Goal: Transaction & Acquisition: Obtain resource

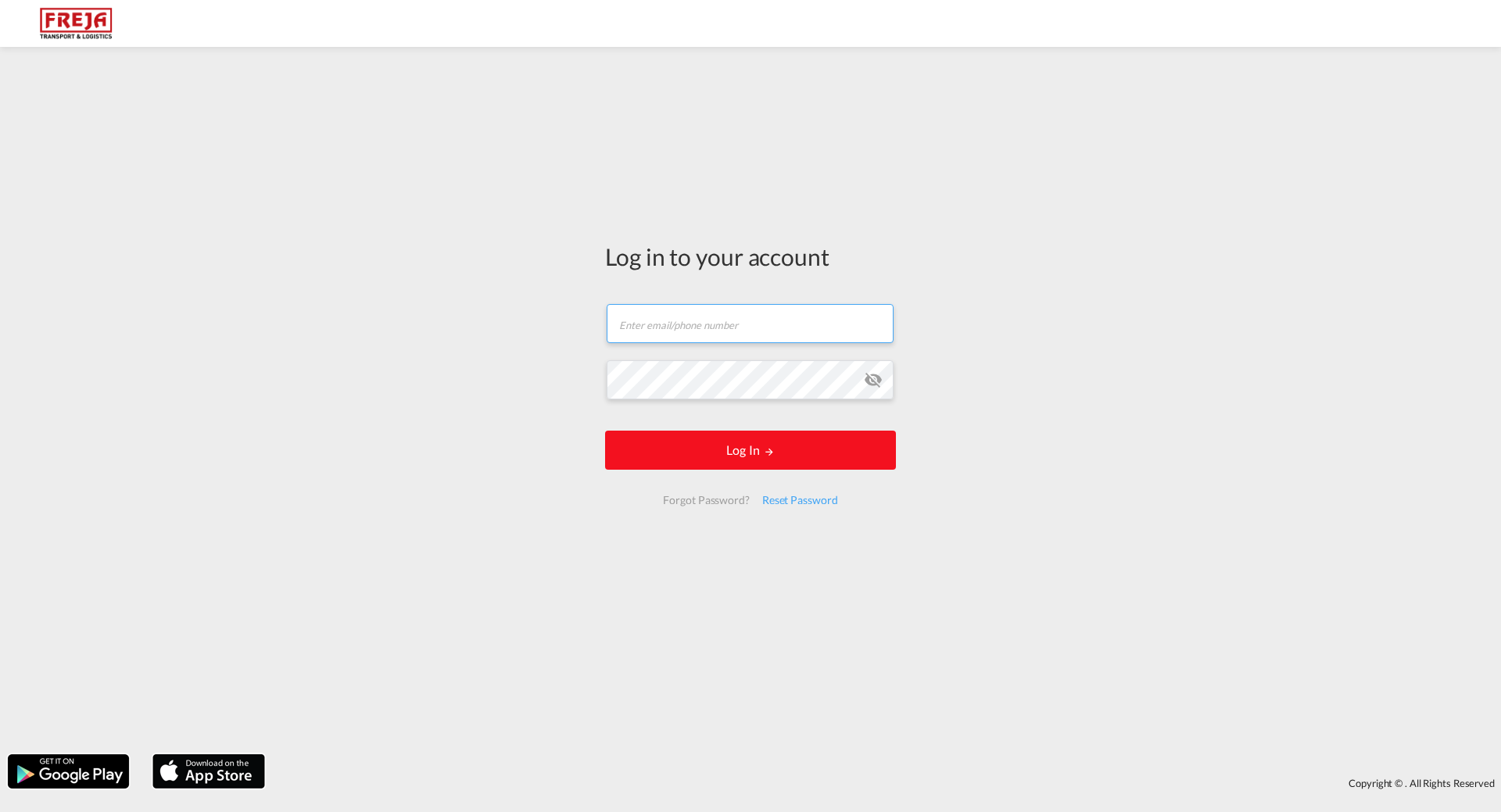
type input "[EMAIL_ADDRESS][DOMAIN_NAME]"
click at [745, 450] on button "Log In" at bounding box center [751, 450] width 291 height 39
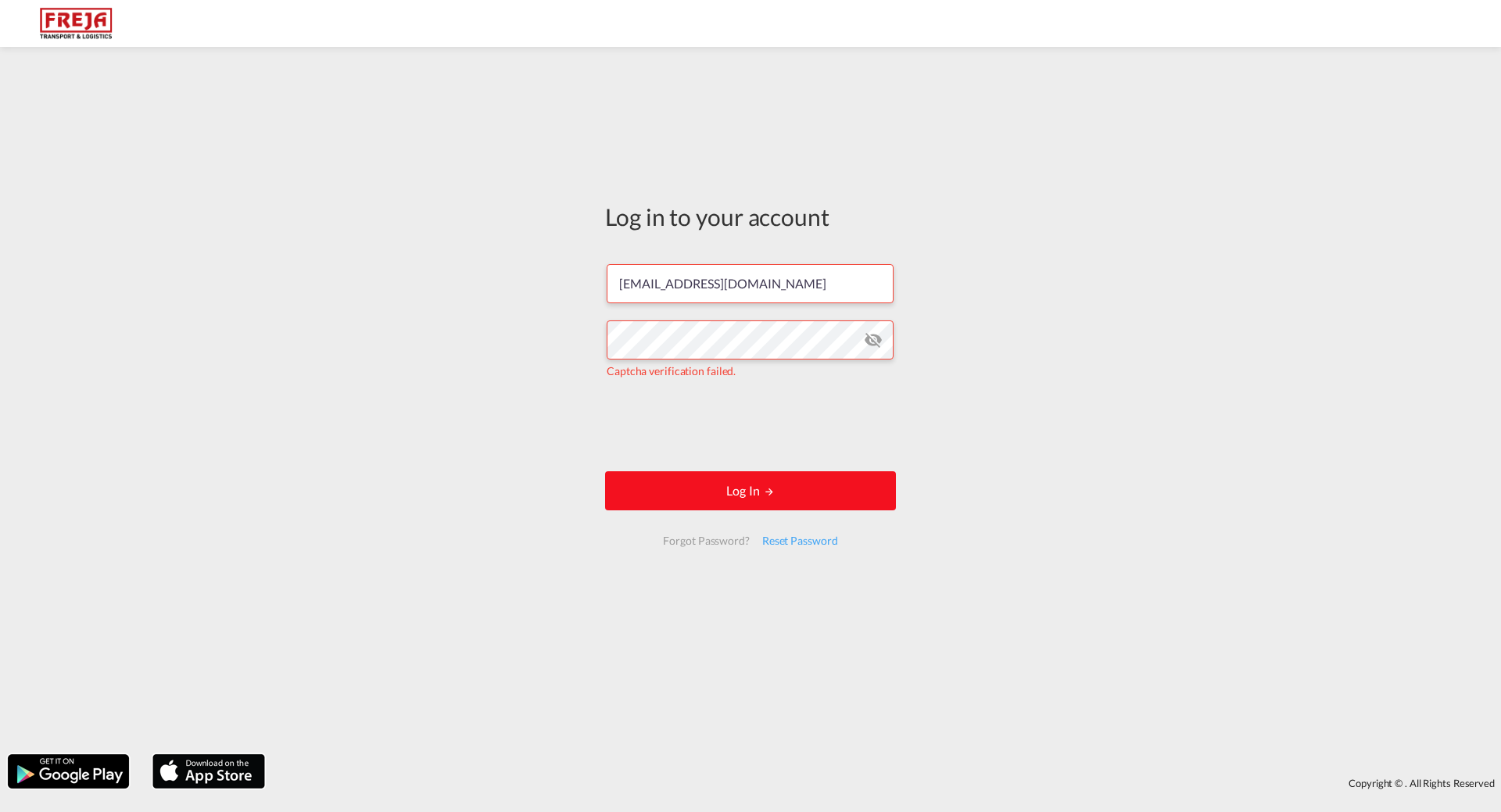
click at [738, 496] on button "Log In" at bounding box center [751, 491] width 291 height 39
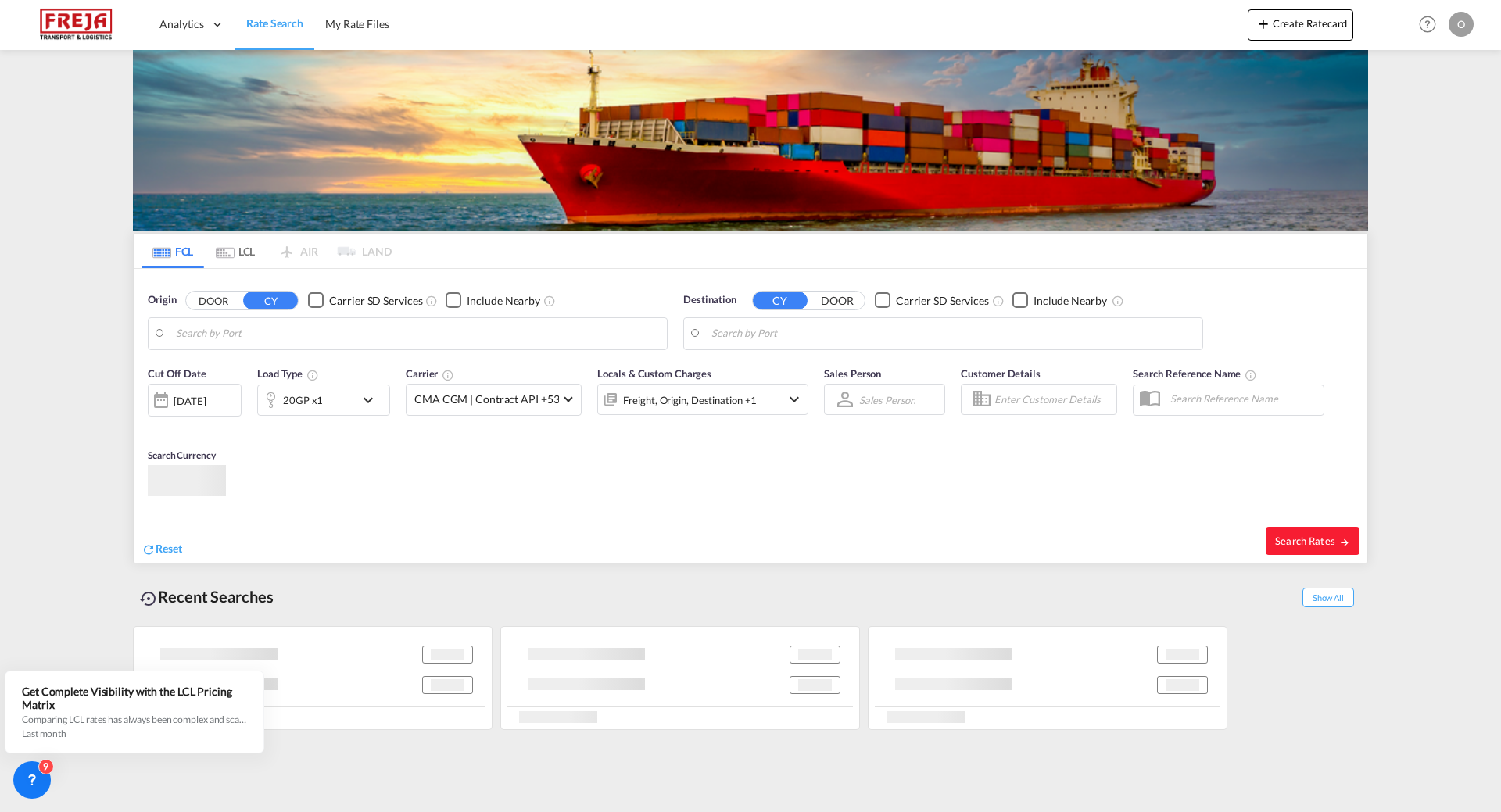
type input "[GEOGRAPHIC_DATA], NOSVG"
type input "Tema, GHTEM"
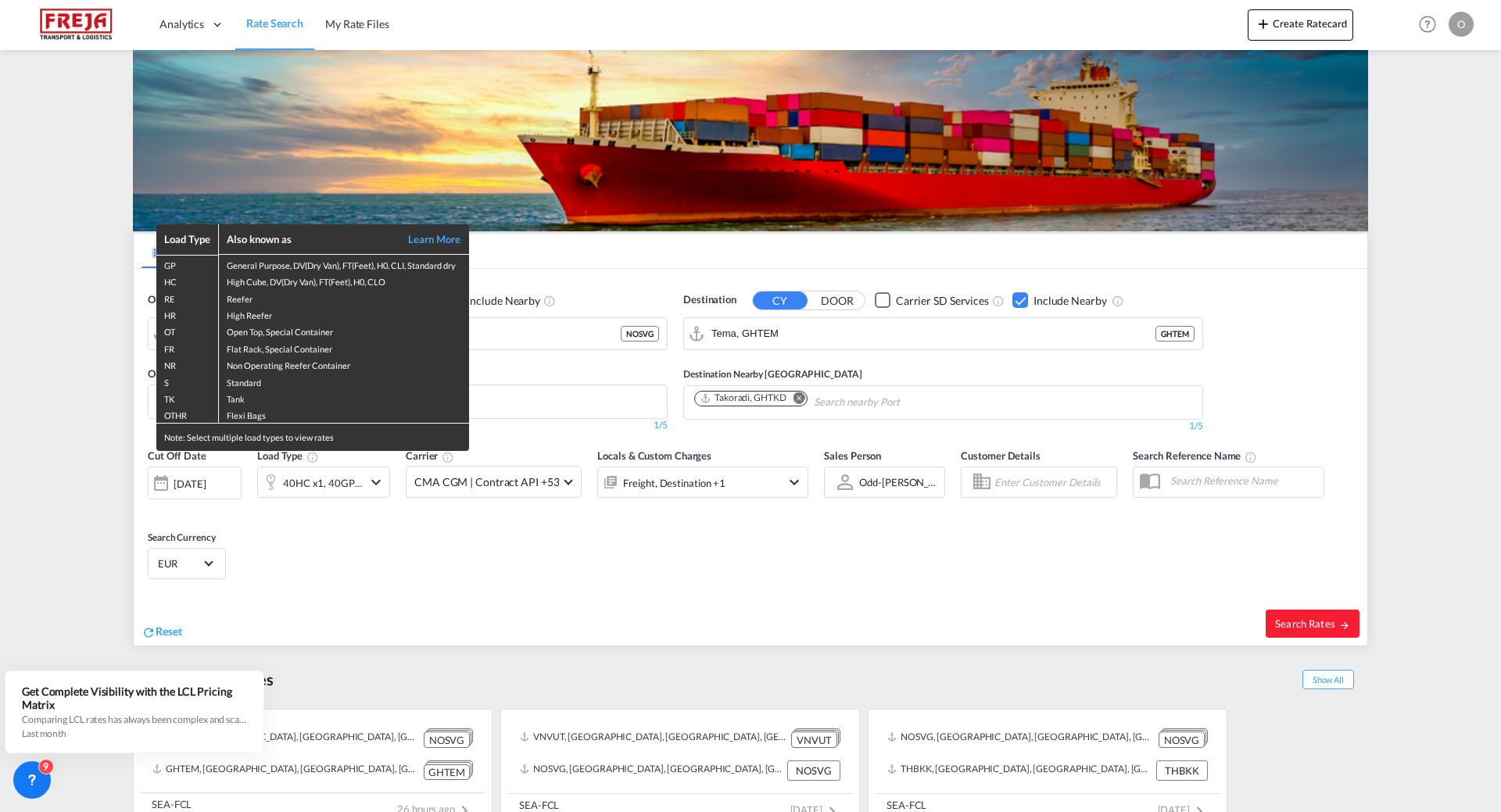
click at [602, 373] on div "Load Type Also known as Learn More GP General Purpose, DV(Dry Van), FT(Feet), H…" at bounding box center [750, 406] width 1501 height 812
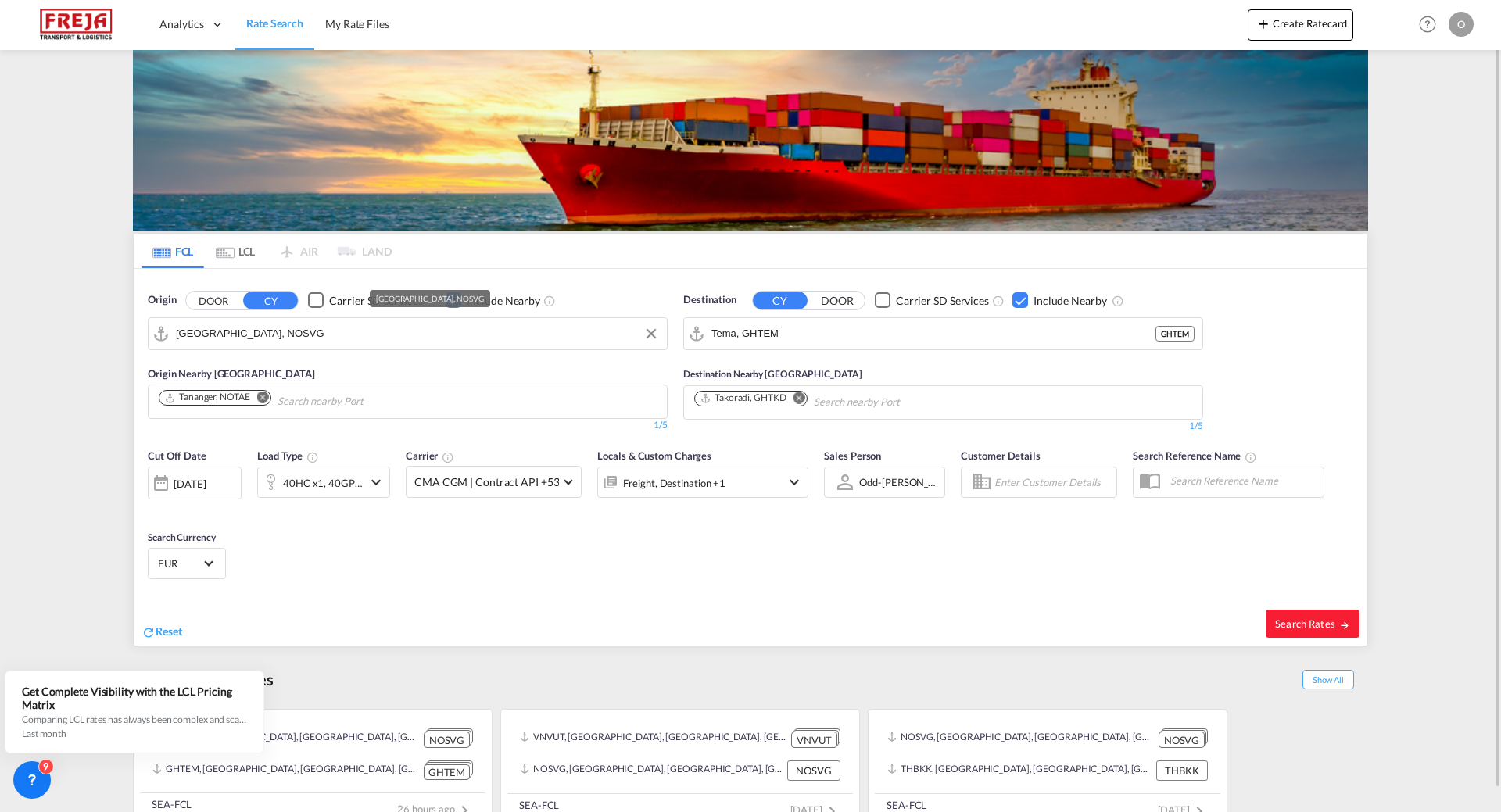
click at [266, 338] on input "[GEOGRAPHIC_DATA], NOSVG" at bounding box center [417, 333] width 484 height 23
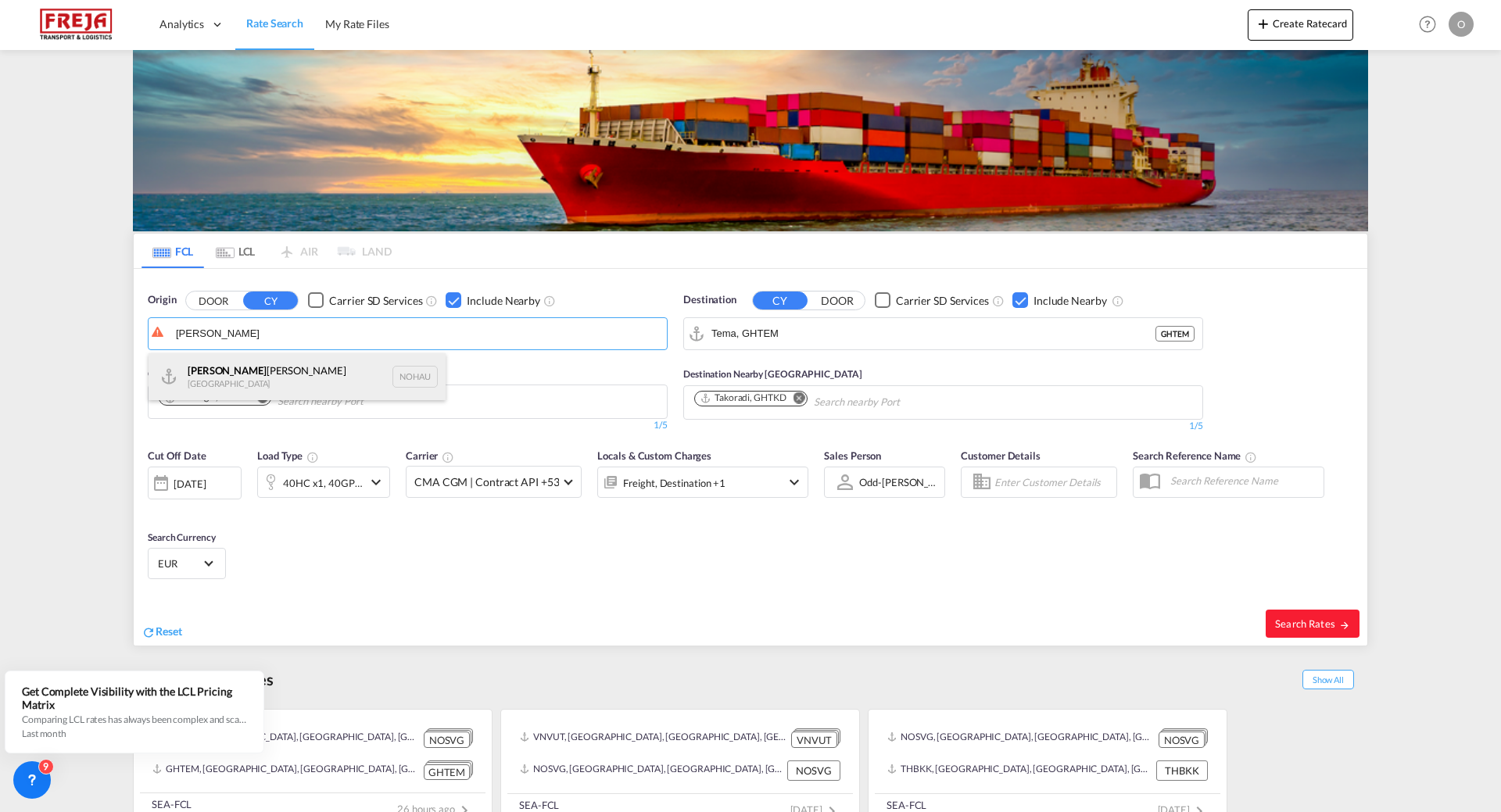
click at [216, 372] on div "[PERSON_NAME] [PERSON_NAME] Norway NOHAU" at bounding box center [296, 376] width 297 height 47
type input "Haugesund, NOHAU"
click at [812, 335] on input "Tema, GHTEM" at bounding box center [953, 333] width 484 height 23
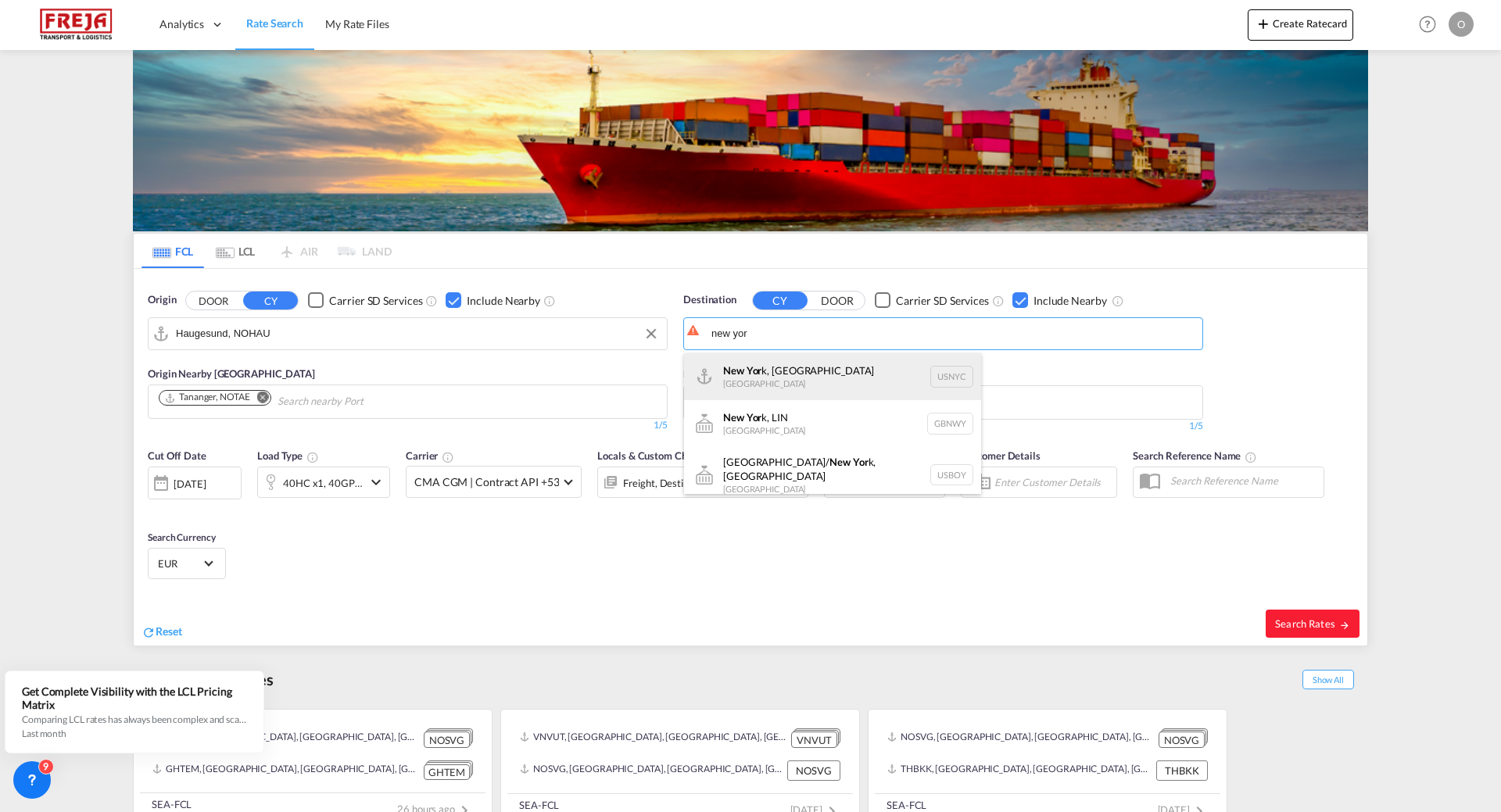
click at [766, 373] on div "New Yor k, [GEOGRAPHIC_DATA] [GEOGRAPHIC_DATA] USNYC" at bounding box center [832, 376] width 297 height 47
type input "[US_STATE], [GEOGRAPHIC_DATA], USNYC"
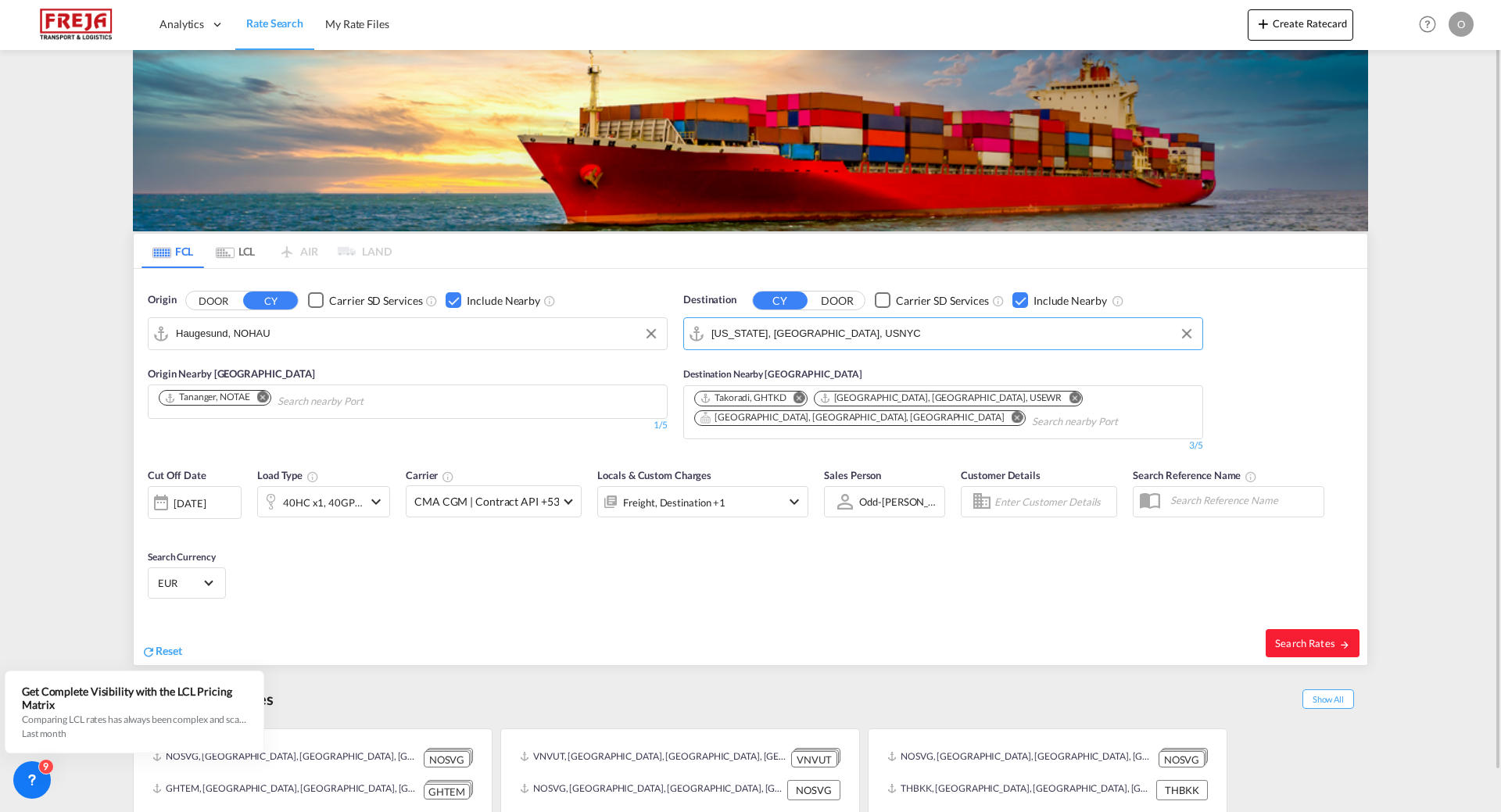
click at [380, 501] on md-icon "icon-chevron-down" at bounding box center [376, 502] width 19 height 19
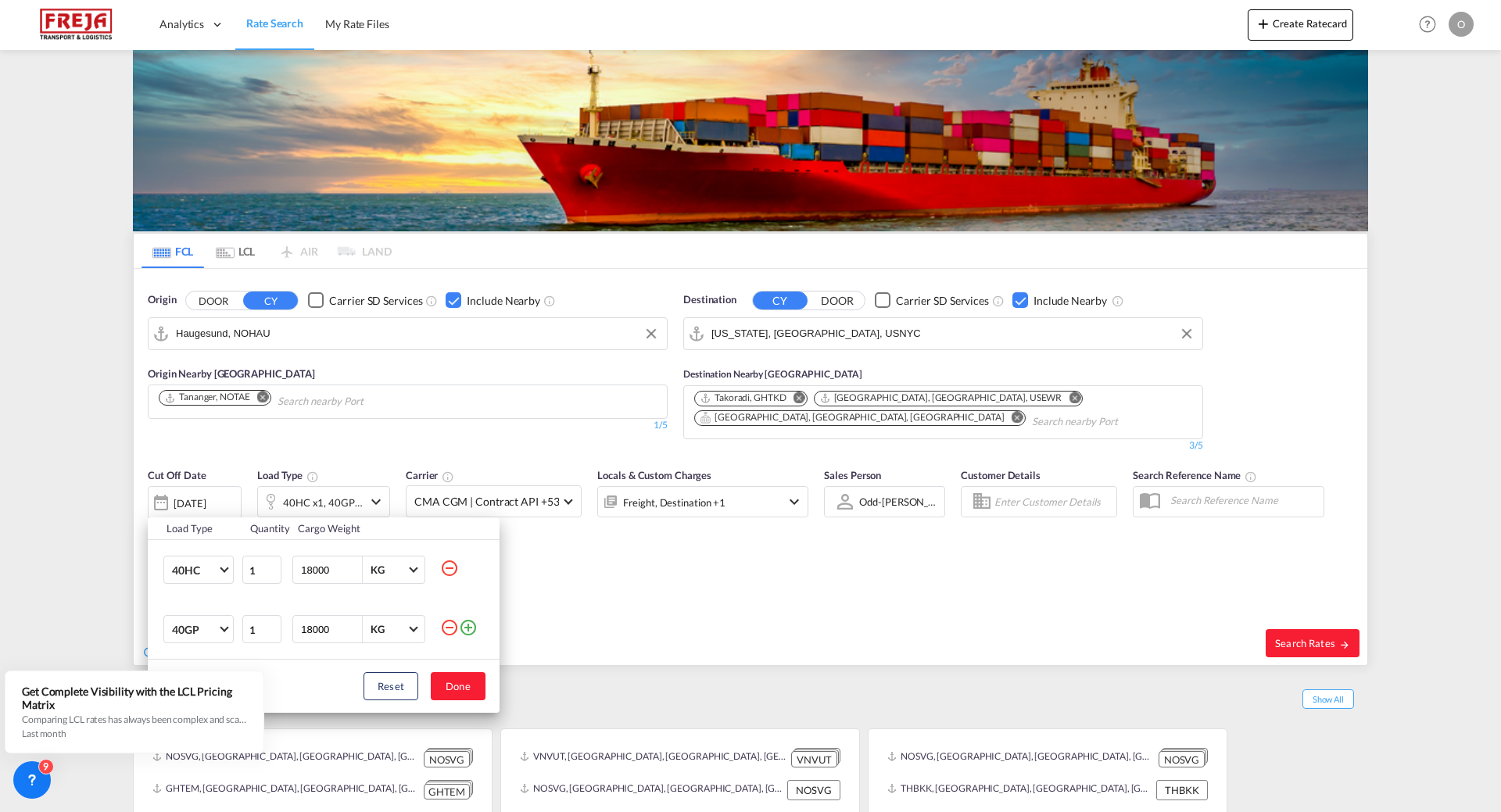
click at [450, 629] on md-icon "icon-minus-circle-outline" at bounding box center [450, 628] width 19 height 19
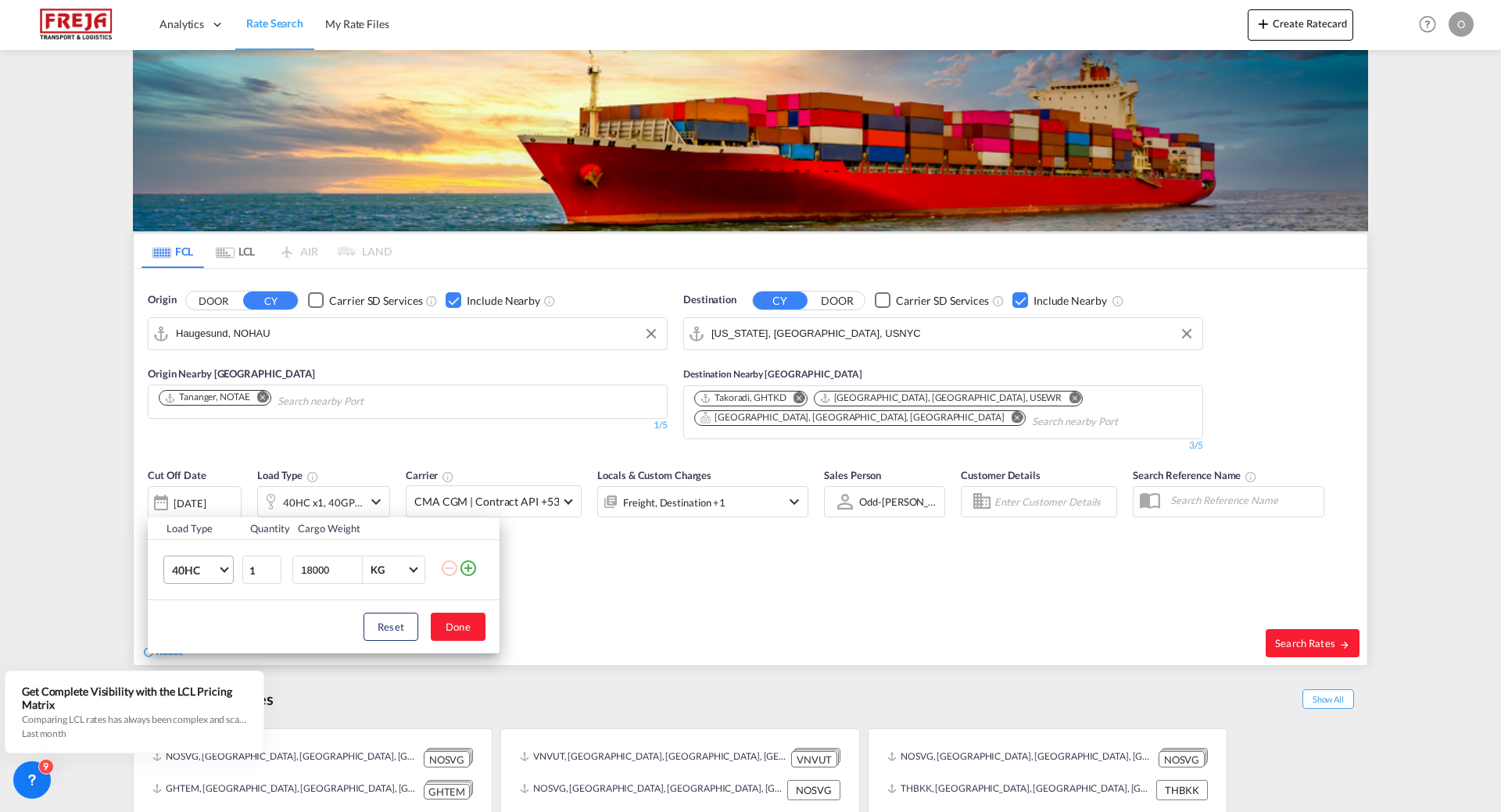
click at [229, 572] on md-select-value "40HC" at bounding box center [201, 570] width 62 height 27
click at [205, 500] on md-option "20GP" at bounding box center [212, 495] width 106 height 37
click at [461, 628] on button "Done" at bounding box center [457, 627] width 55 height 28
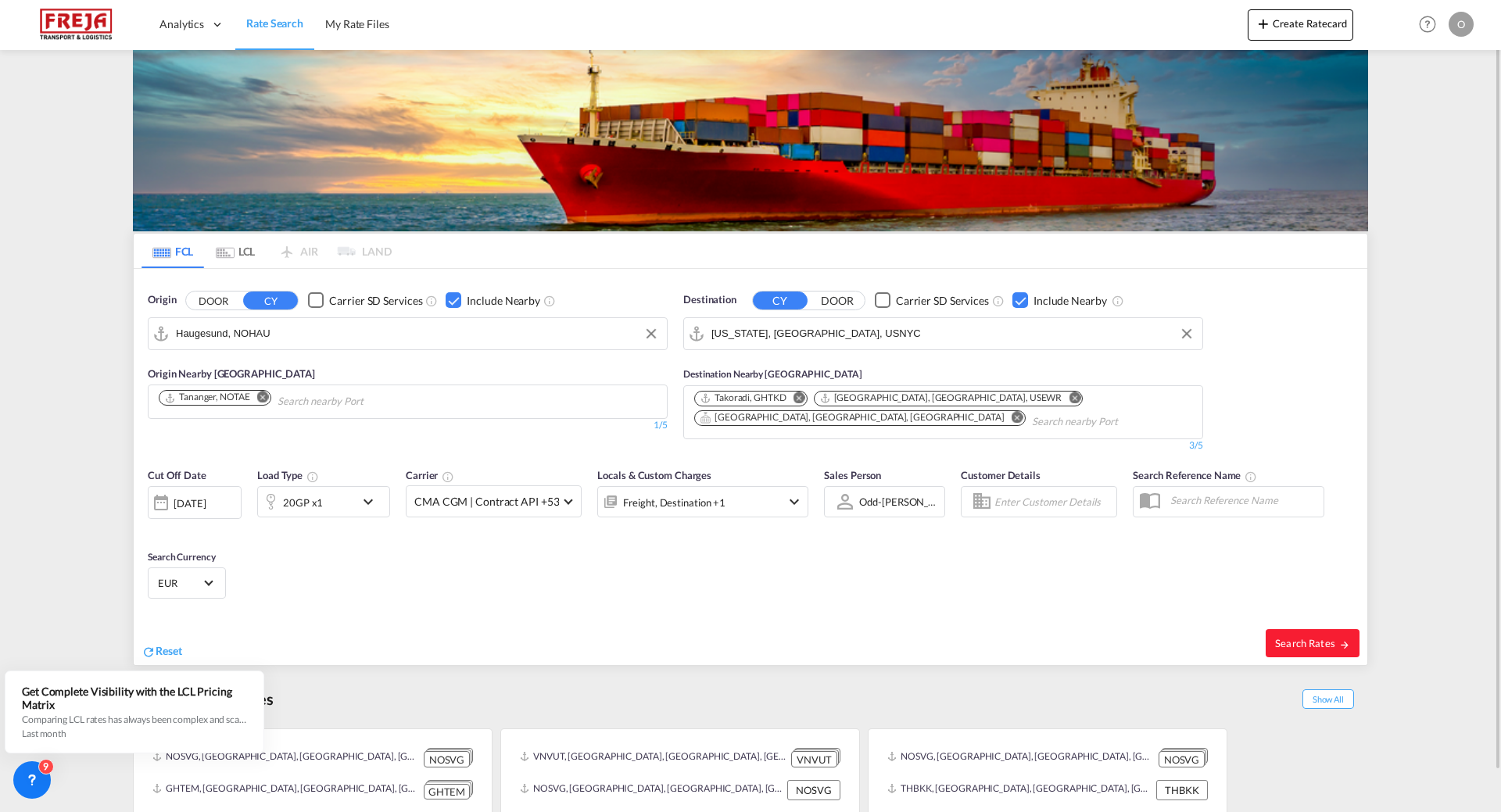
click at [798, 397] on md-icon "Remove" at bounding box center [799, 397] width 12 height 12
click at [950, 399] on md-icon "Remove" at bounding box center [956, 397] width 12 height 12
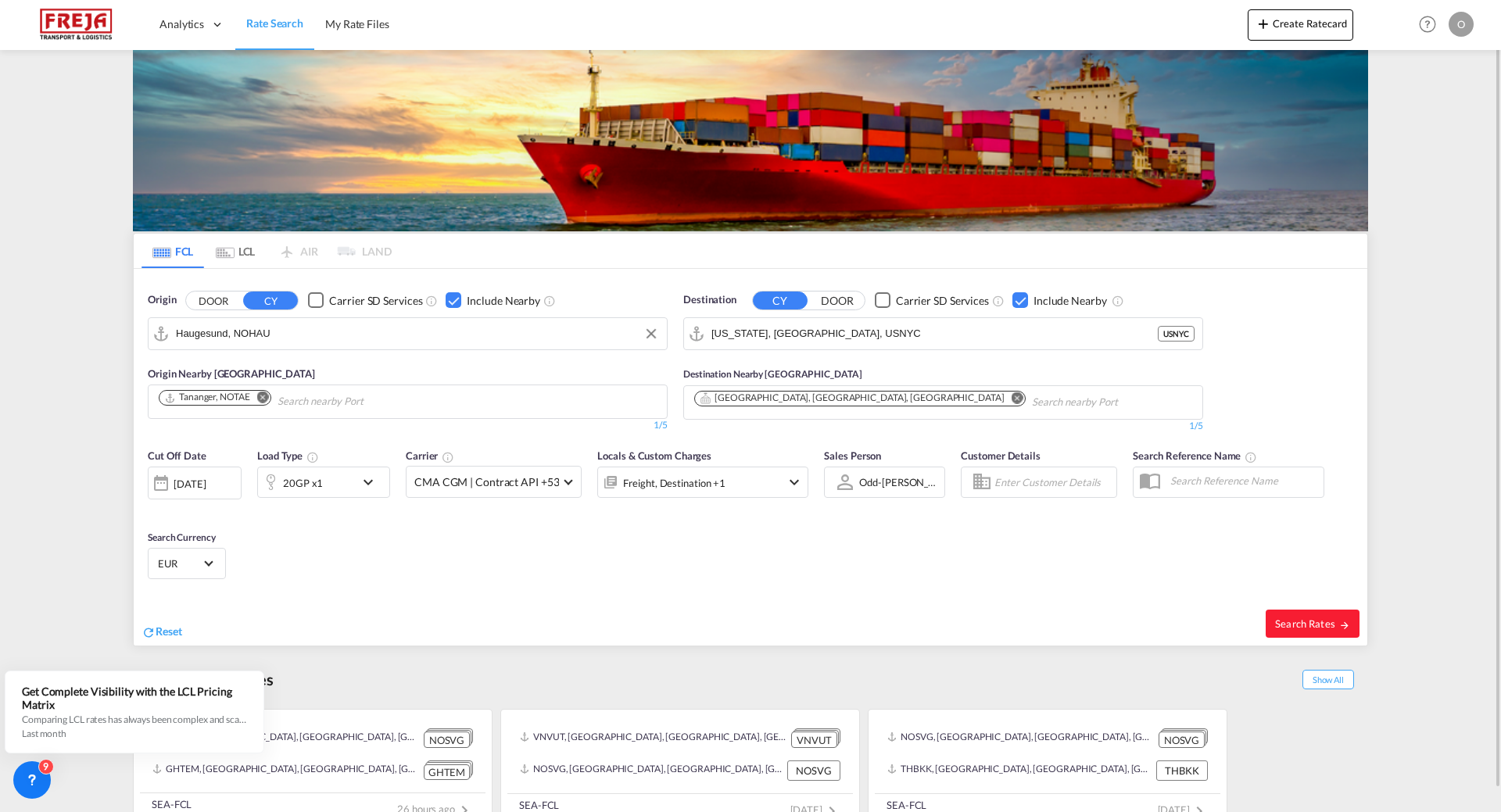
click at [1023, 299] on div "Checkbox No Ink" at bounding box center [1020, 300] width 16 height 16
click at [454, 300] on div "Checkbox No Ink" at bounding box center [453, 300] width 16 height 16
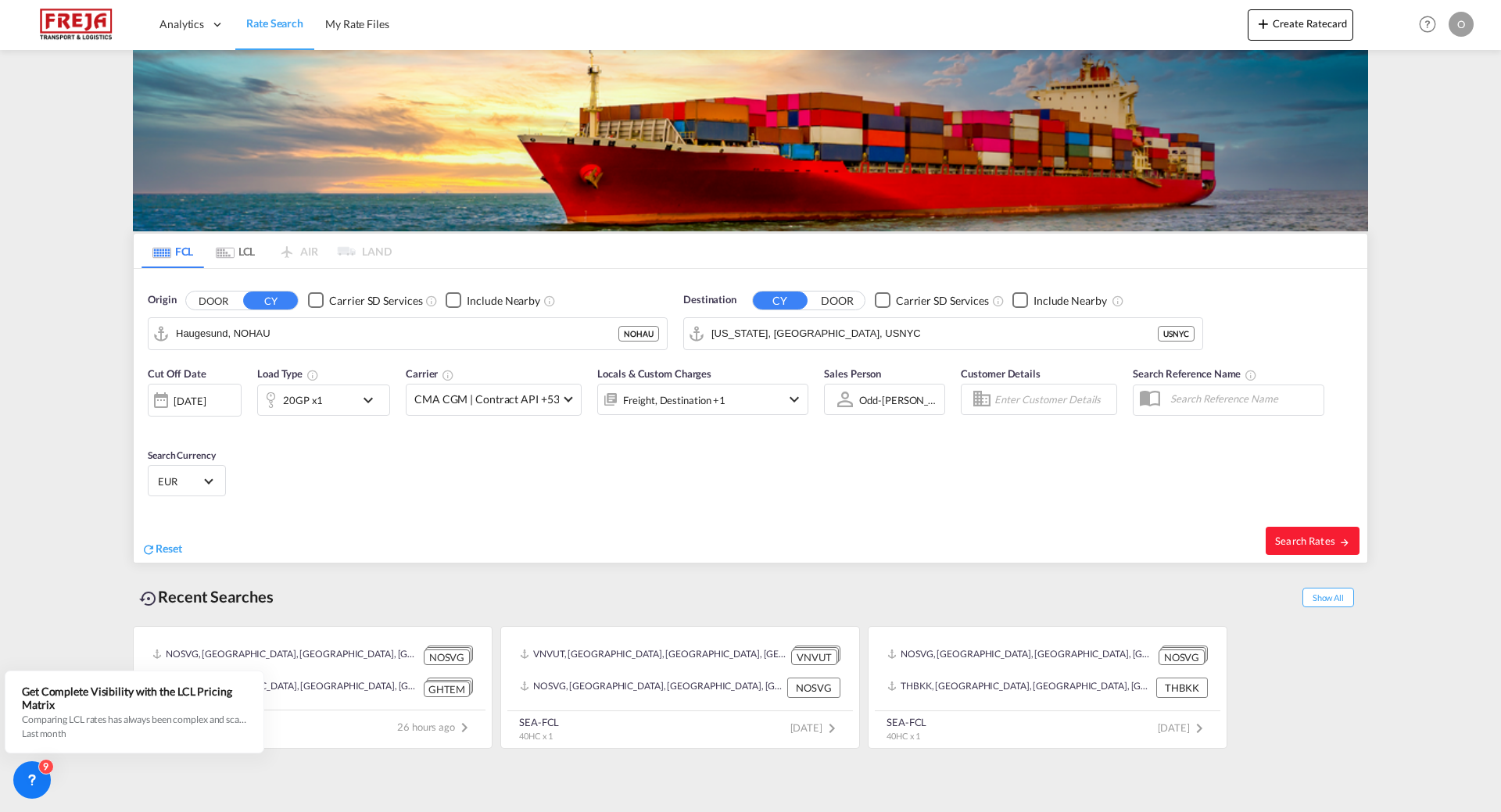
click at [211, 480] on span "Select Currency: € EUREuro" at bounding box center [208, 480] width 8 height 8
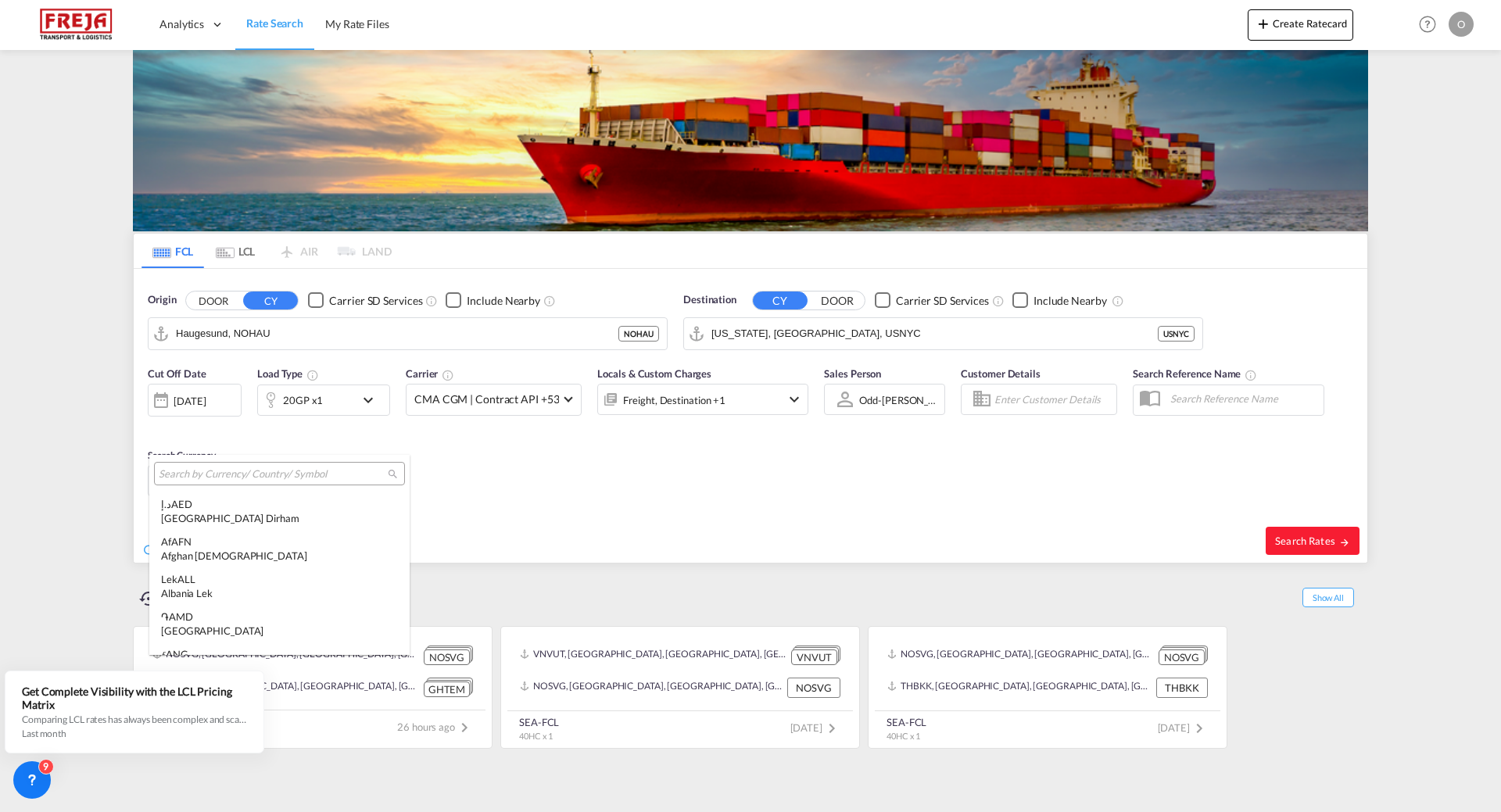
scroll to position [1569, 0]
type md-option "EUR"
type md-option "MRU"
type md-option "UGX"
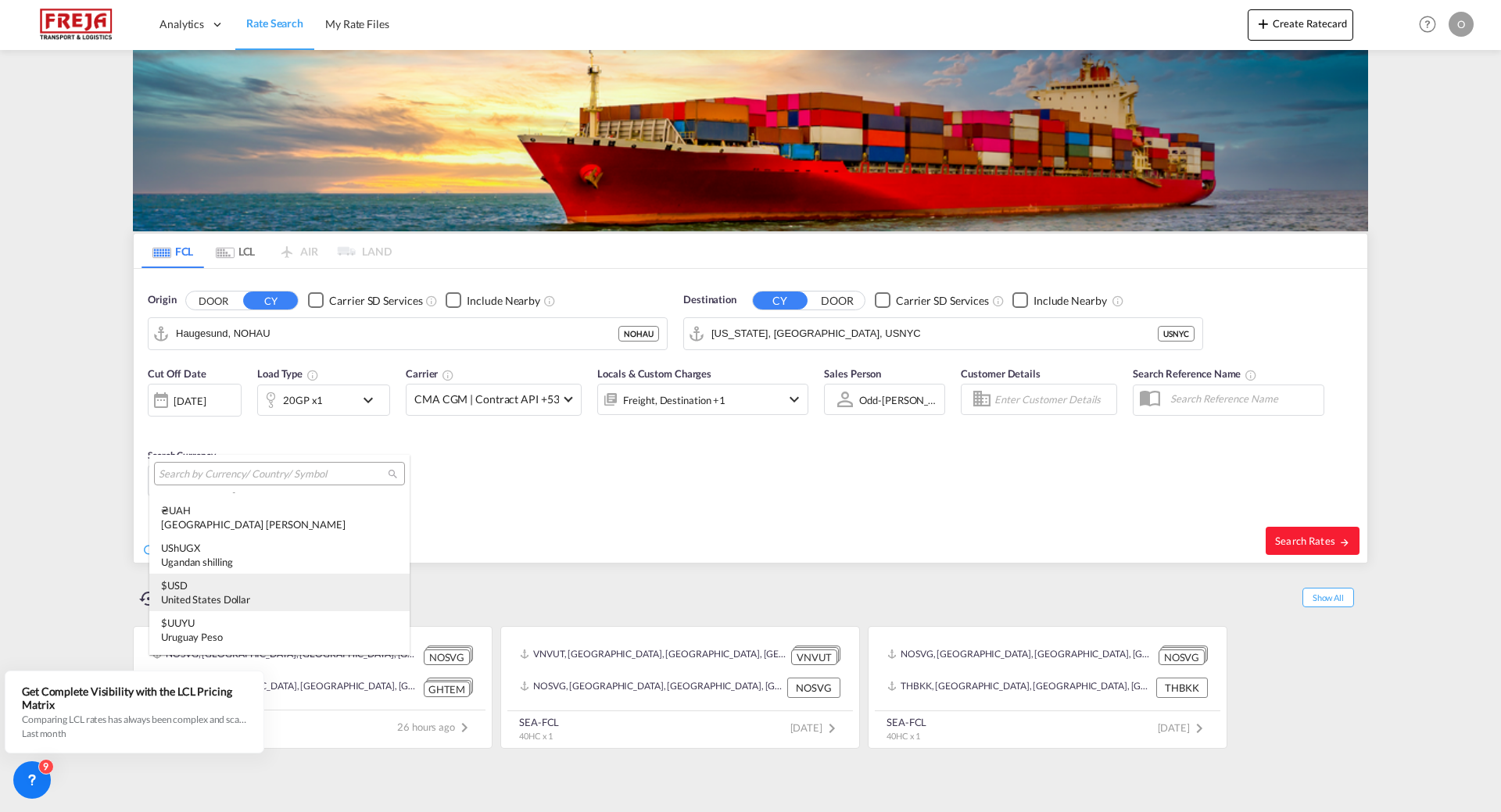
click at [196, 596] on div "United States Dollar" at bounding box center [280, 599] width 237 height 14
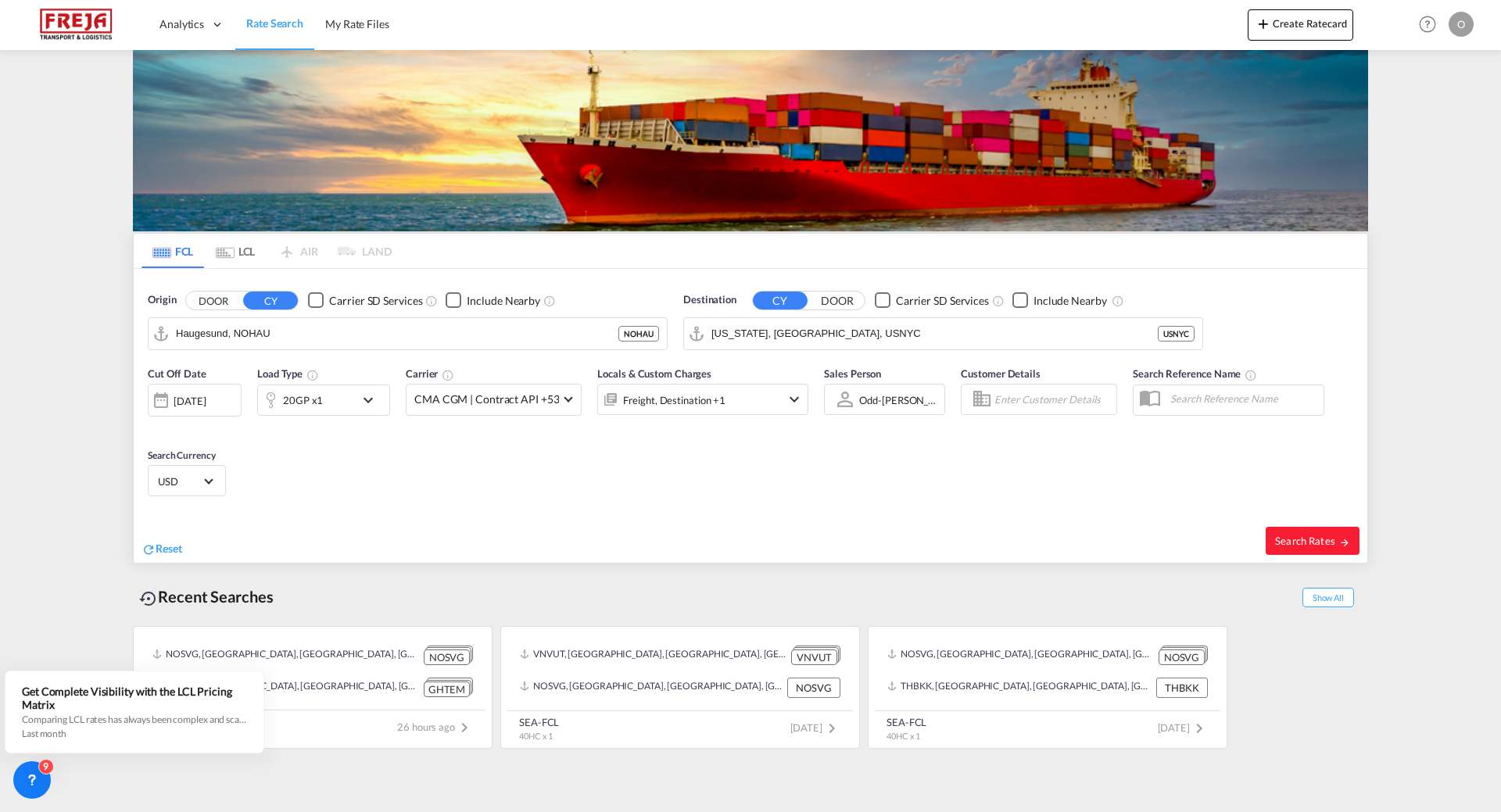
click at [1262, 533] on div "Search Rates" at bounding box center [1061, 540] width 613 height 45
click at [1278, 535] on span "Search Rates" at bounding box center [1313, 540] width 75 height 12
type input "NOHAU to USNYC / [DATE]"
